Goal: Information Seeking & Learning: Learn about a topic

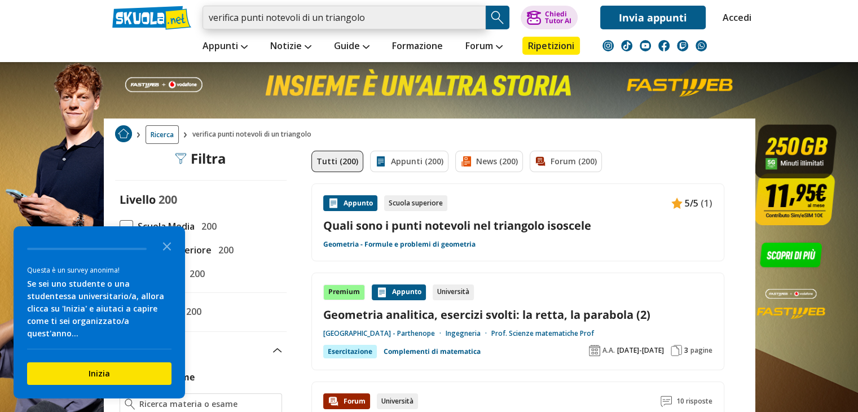
click at [373, 19] on input "verifica punti notevoli di un triangolo" at bounding box center [343, 18] width 283 height 24
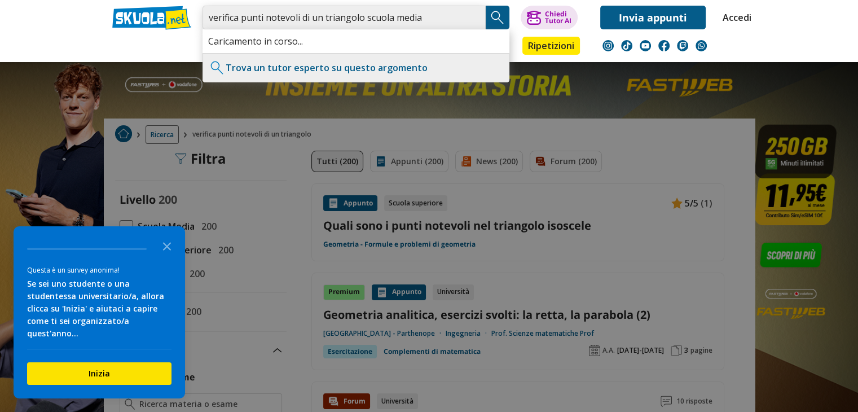
type input "verifica punti notevoli di un triangolo scuola media"
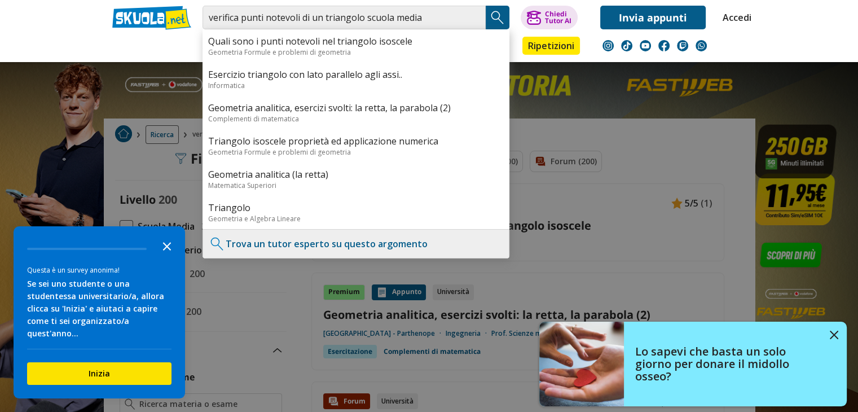
click at [167, 255] on icon "Close the survey" at bounding box center [167, 245] width 23 height 23
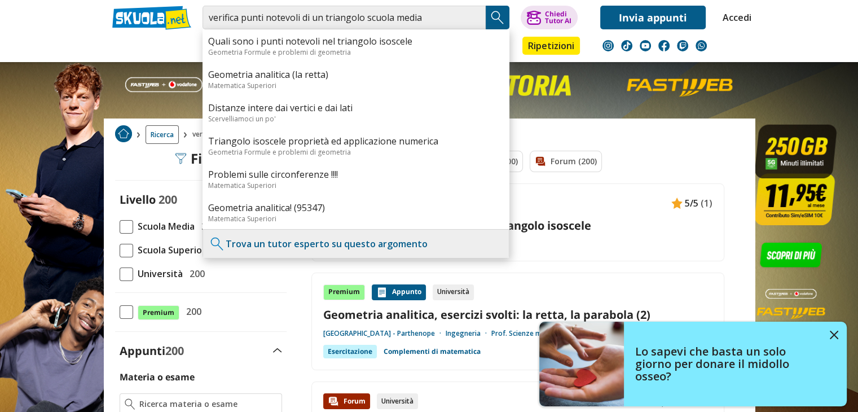
click at [647, 170] on div "Tutti (200) Appunti (200) News (200) Forum (200)" at bounding box center [517, 167] width 413 height 33
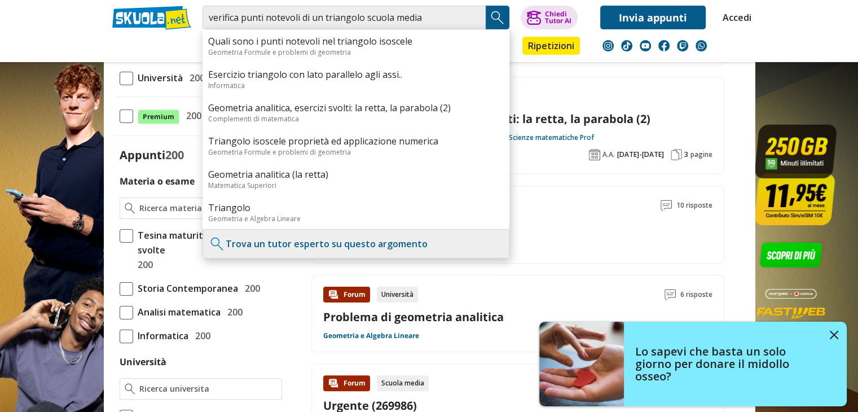
scroll to position [226, 0]
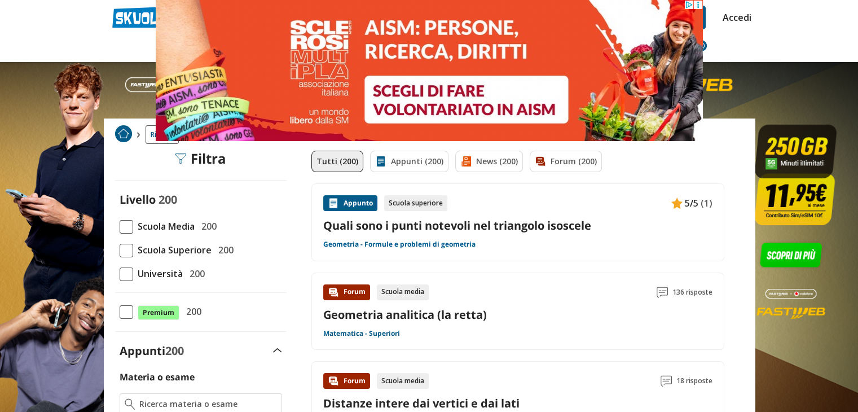
click at [437, 243] on link "Geometria - Formule e problemi di geometria" at bounding box center [399, 244] width 152 height 9
